Goal: Navigation & Orientation: Understand site structure

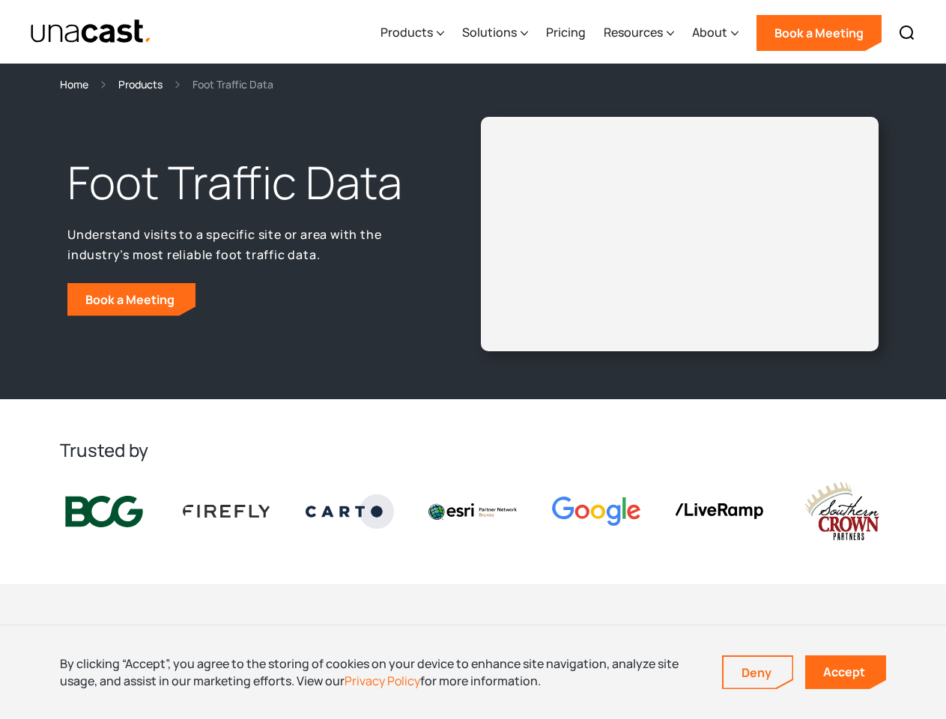
click at [473, 359] on div "Foot Traffic Data Understand visits to a specific site or area with the industr…" at bounding box center [473, 246] width 946 height 306
click at [649, 31] on div "Resources" at bounding box center [633, 32] width 59 height 18
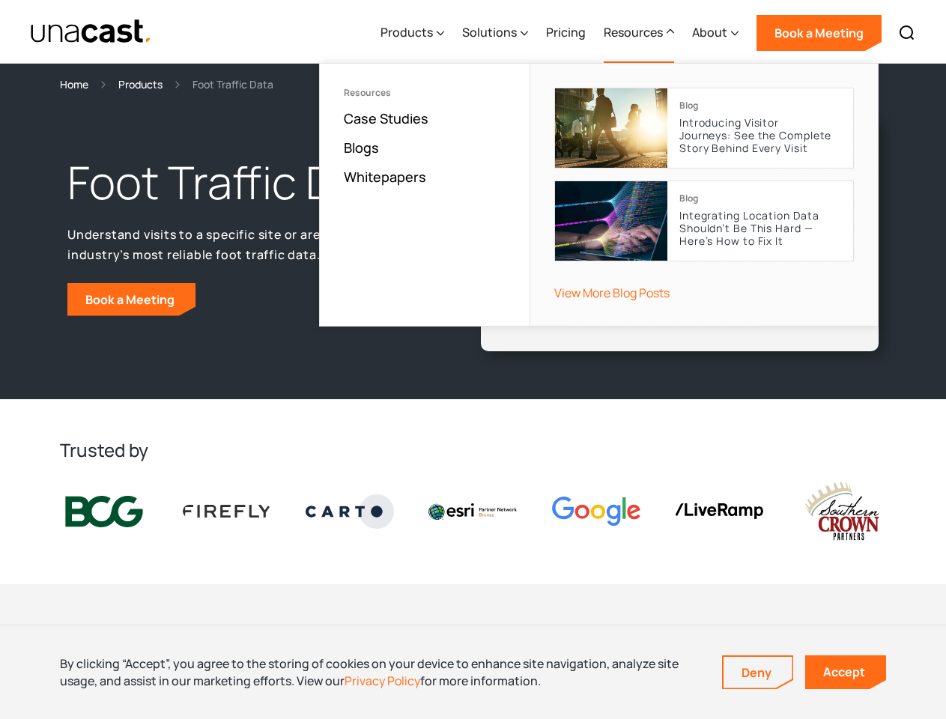
click at [416, 33] on div "Products" at bounding box center [406, 32] width 52 height 18
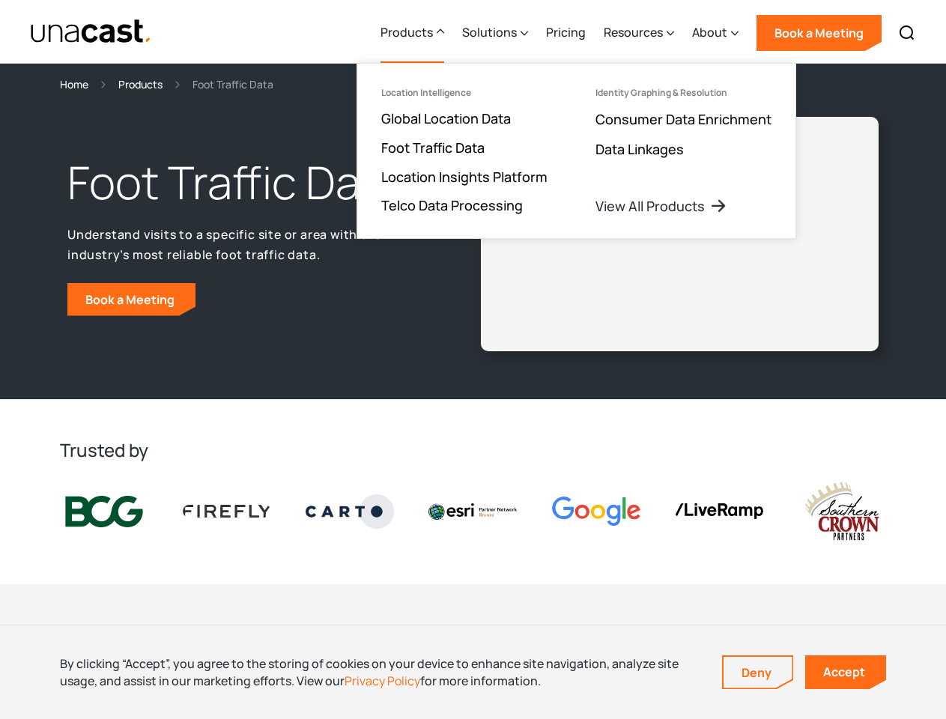
click at [496, 33] on div "Solutions" at bounding box center [489, 32] width 55 height 18
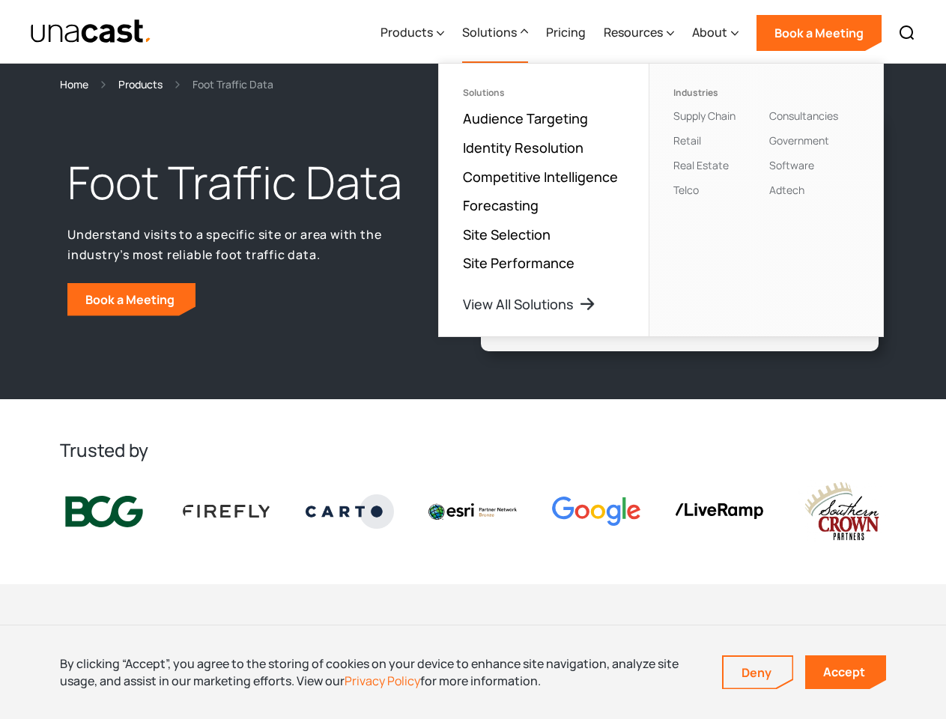
click at [640, 33] on div "Resources" at bounding box center [633, 32] width 59 height 18
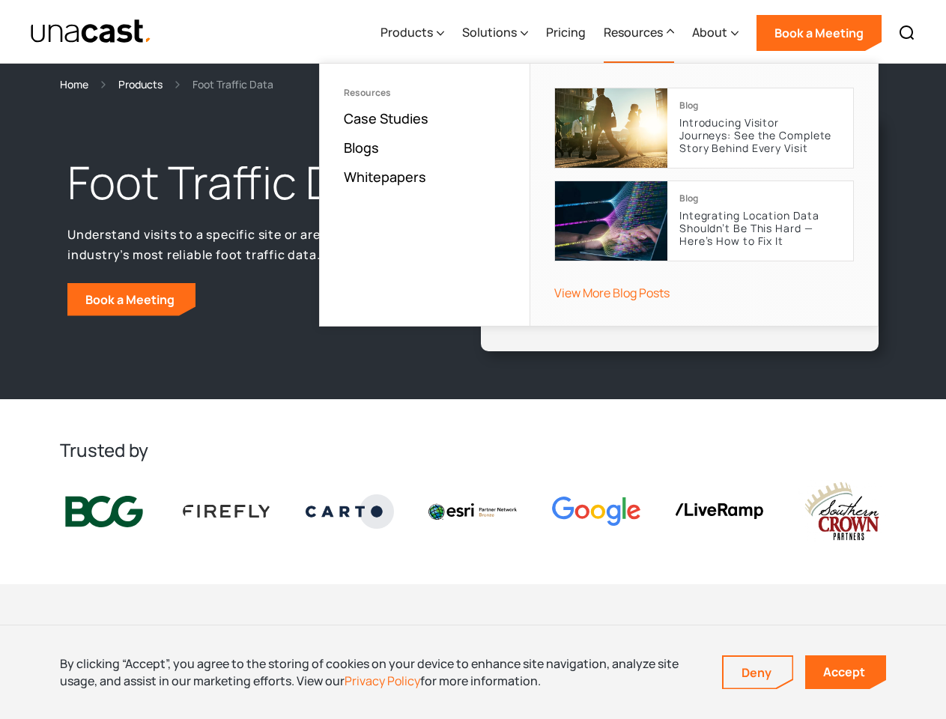
click at [716, 33] on div "About" at bounding box center [709, 32] width 35 height 18
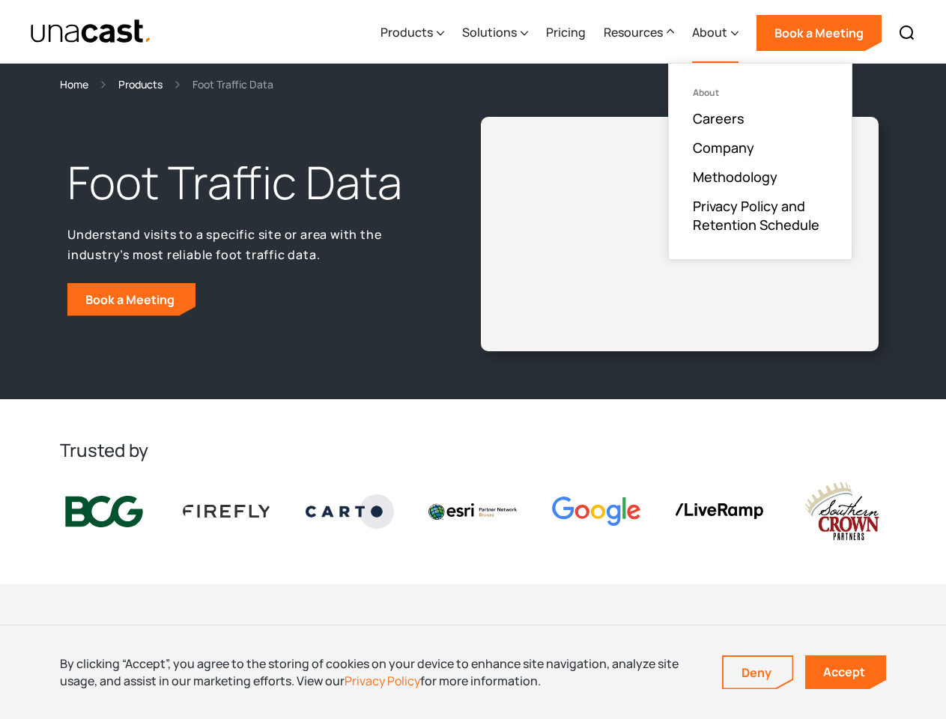
click at [907, 33] on img at bounding box center [907, 33] width 18 height 18
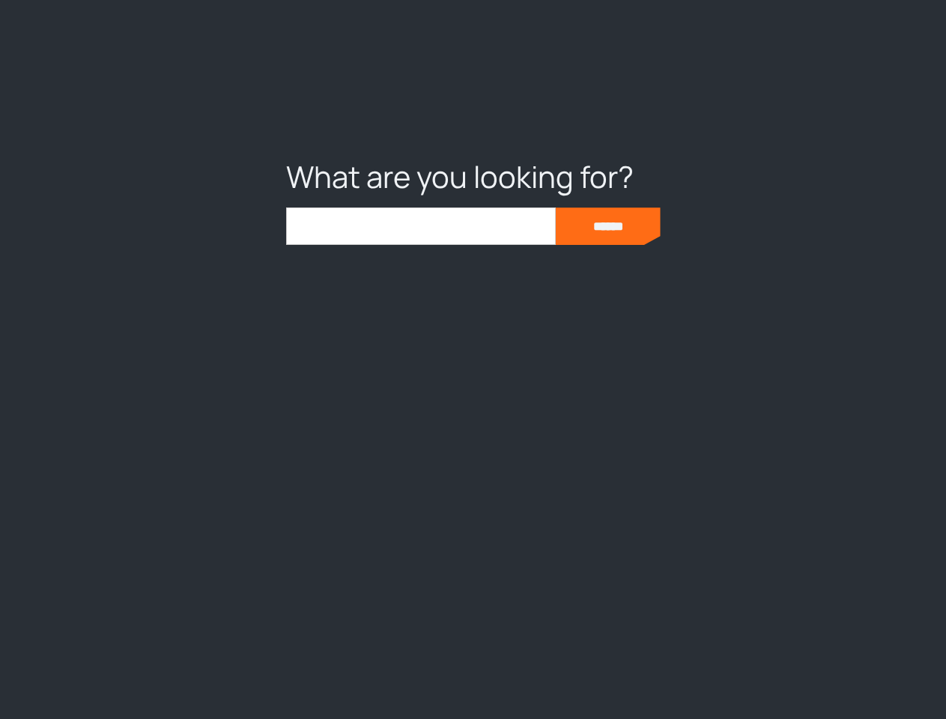
click at [473, 672] on div at bounding box center [473, 359] width 946 height 719
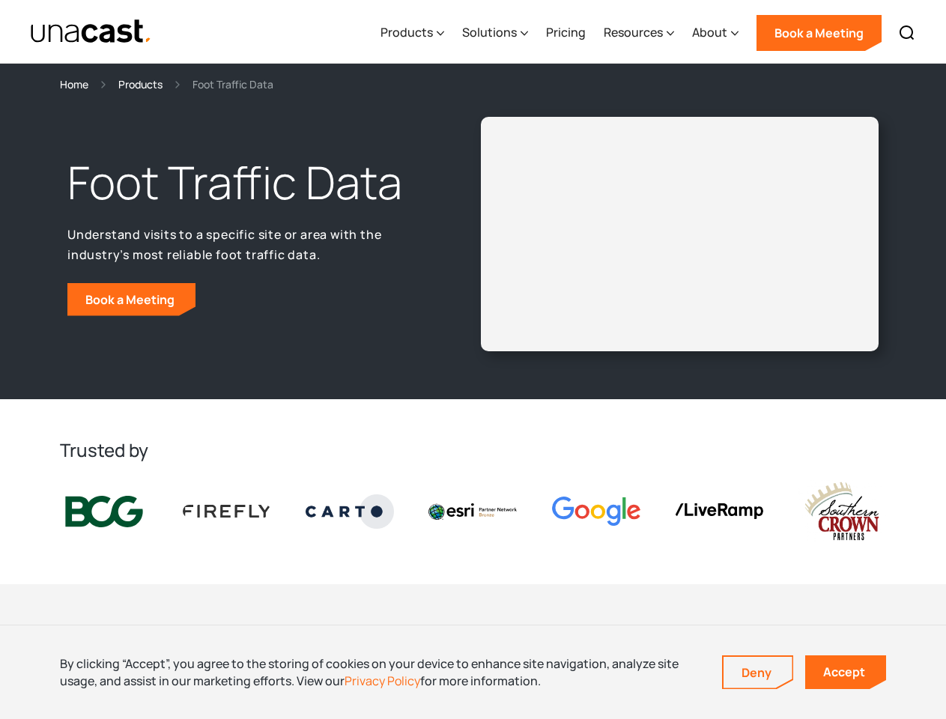
click at [758, 672] on link "Deny" at bounding box center [757, 672] width 69 height 31
click at [845, 672] on link "Accept" at bounding box center [845, 672] width 81 height 34
